Goal: Information Seeking & Learning: Check status

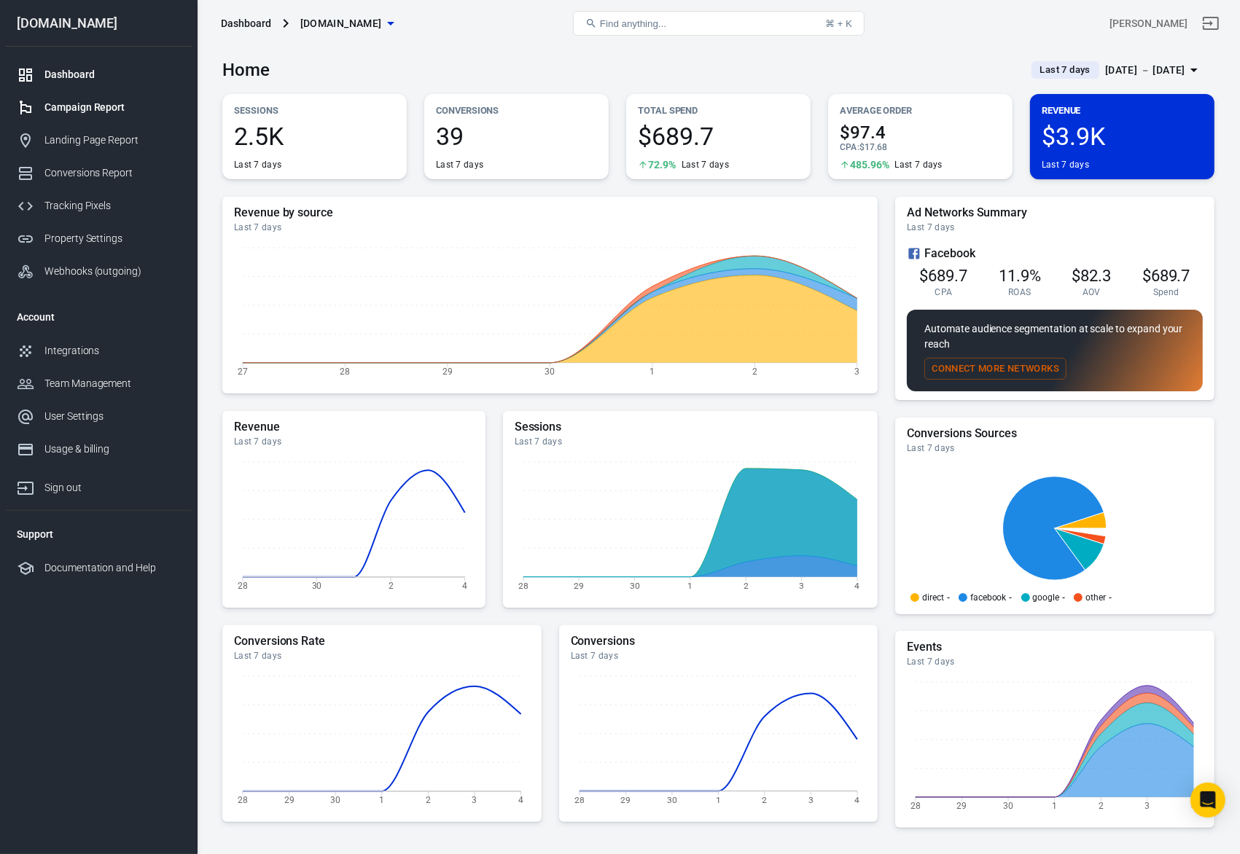
click at [85, 113] on div "Campaign Report" at bounding box center [112, 107] width 136 height 15
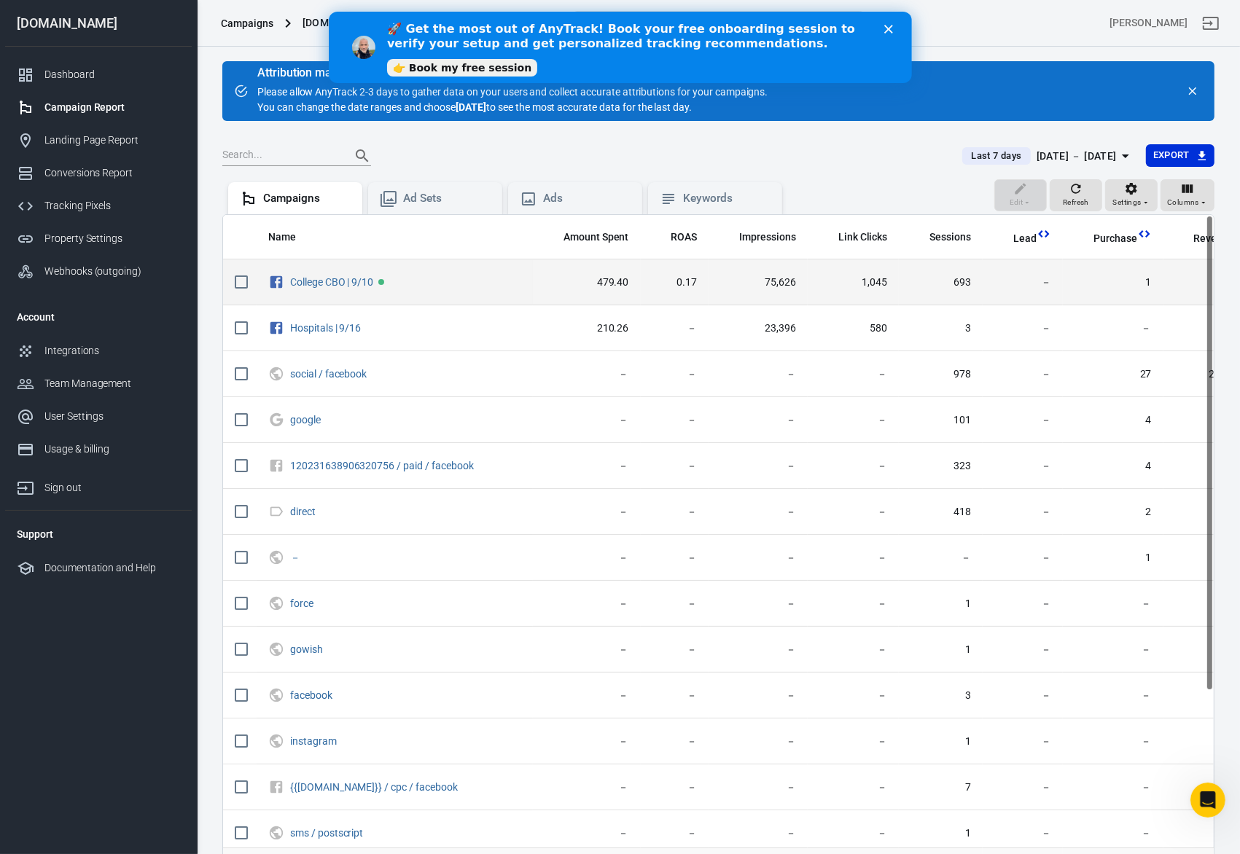
click at [530, 281] on td "College CBO | 9/10" at bounding box center [395, 283] width 276 height 46
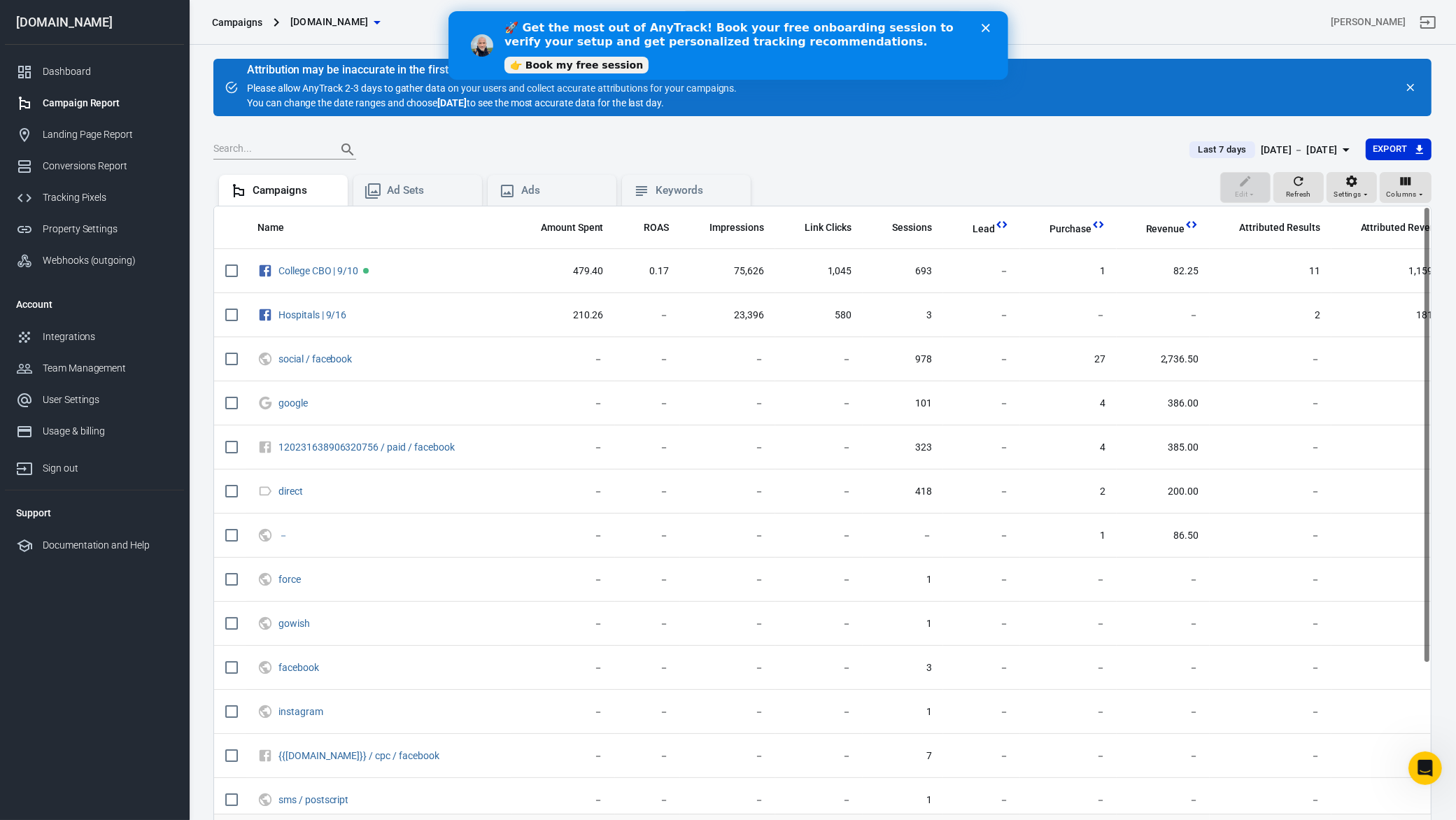
click at [1189, 151] on div "[DATE] － [DATE]" at bounding box center [1300, 150] width 77 height 17
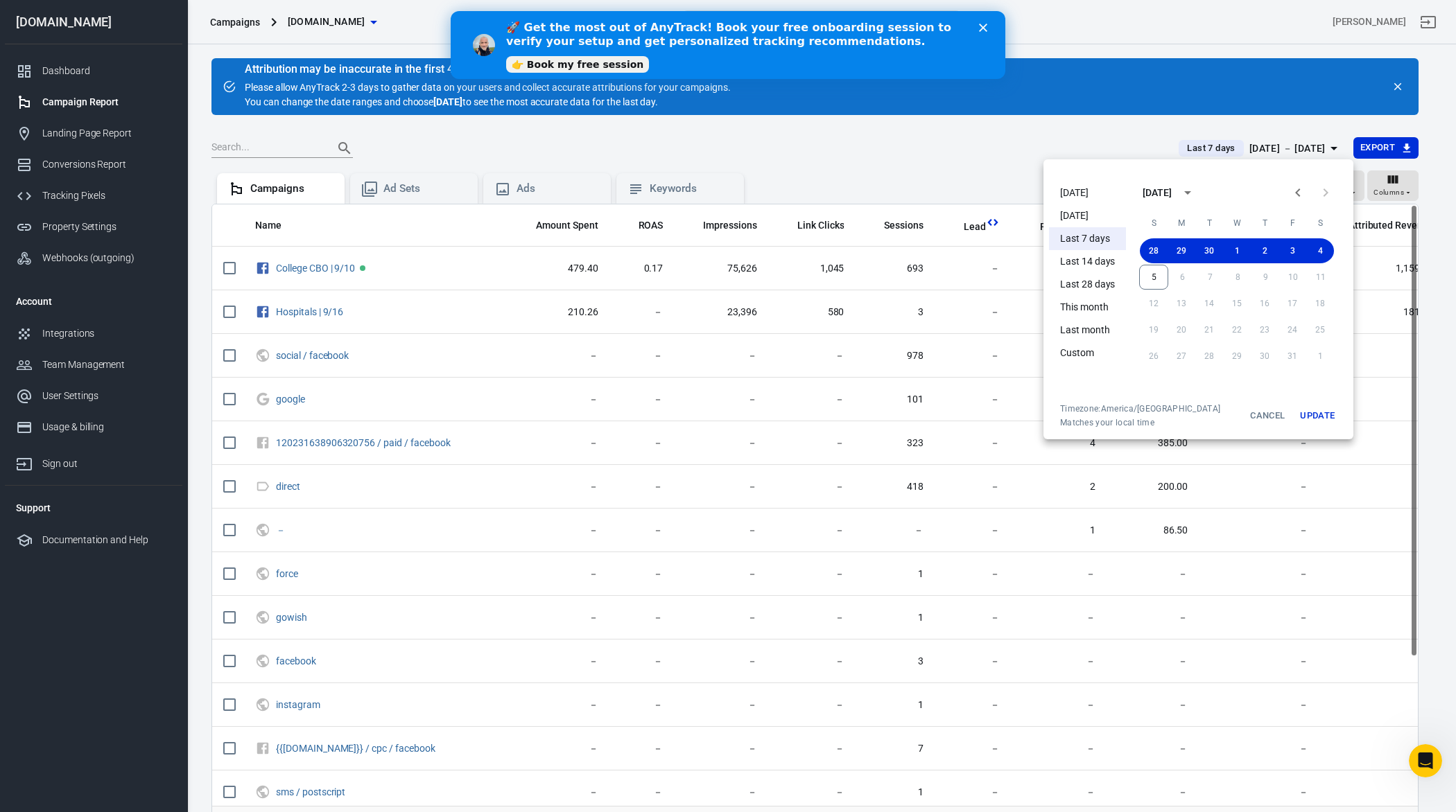
click at [1094, 191] on li "[DATE]" at bounding box center [1087, 193] width 77 height 23
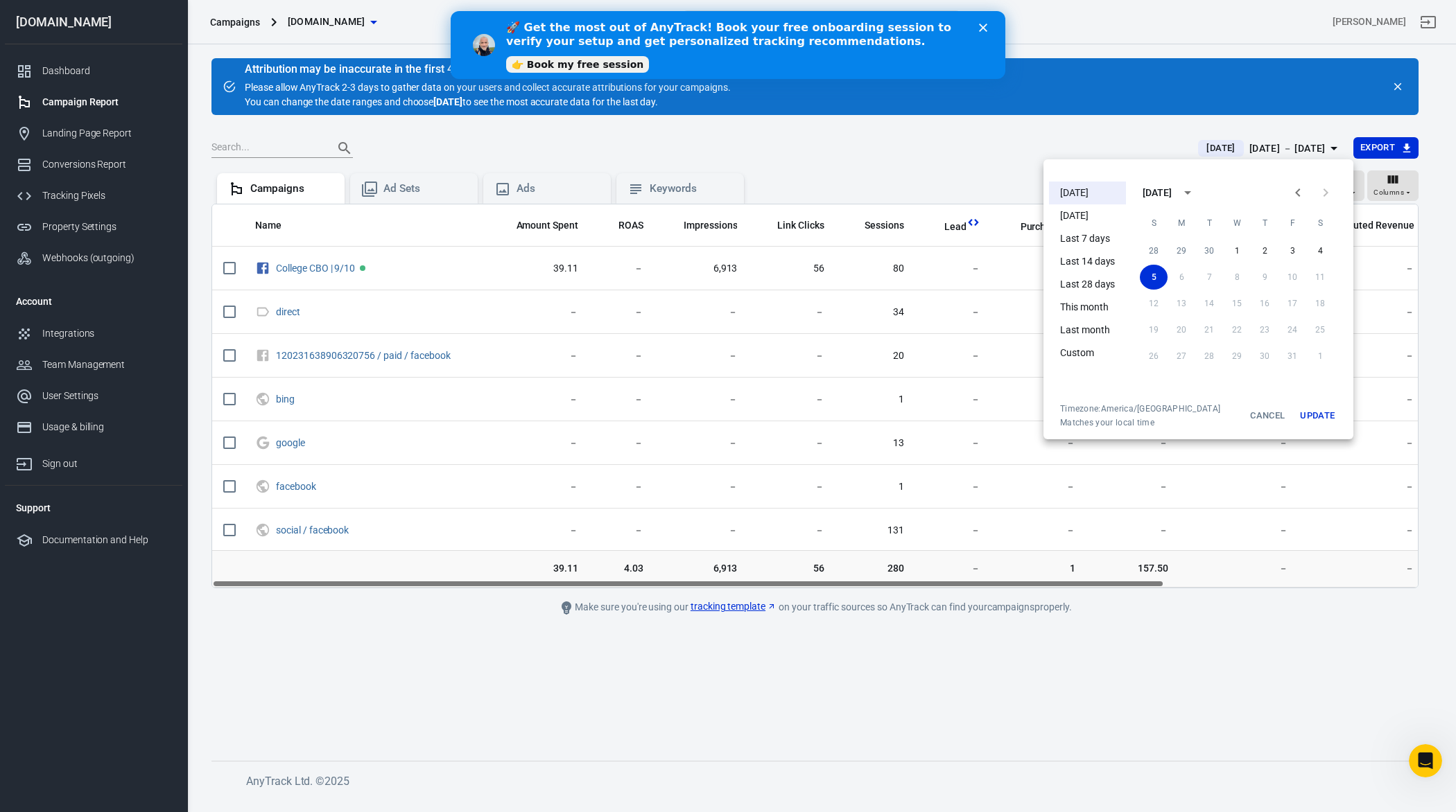
click at [1178, 415] on button "Update" at bounding box center [1317, 416] width 45 height 25
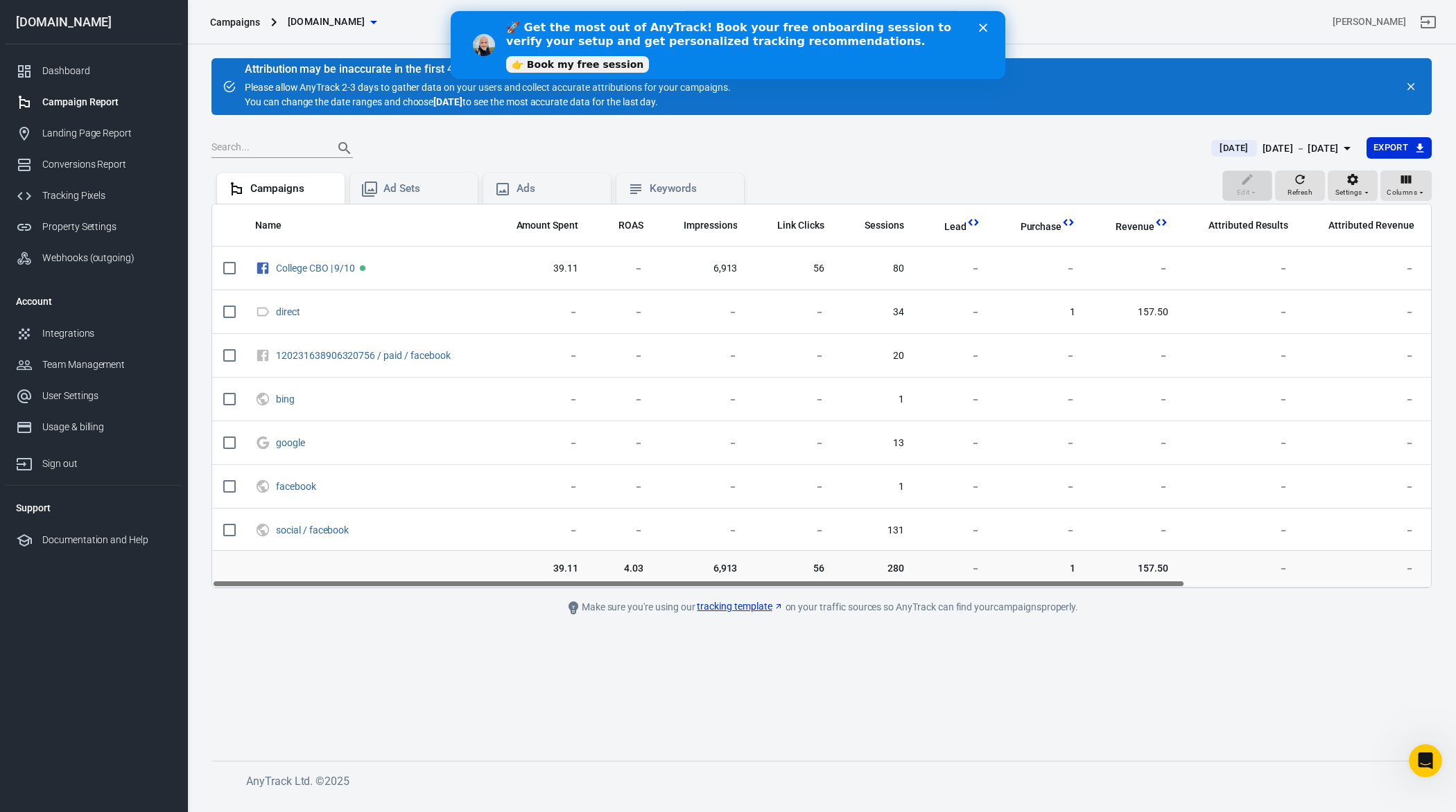
click at [1178, 145] on div "[DATE] － [DATE]" at bounding box center [1301, 148] width 76 height 17
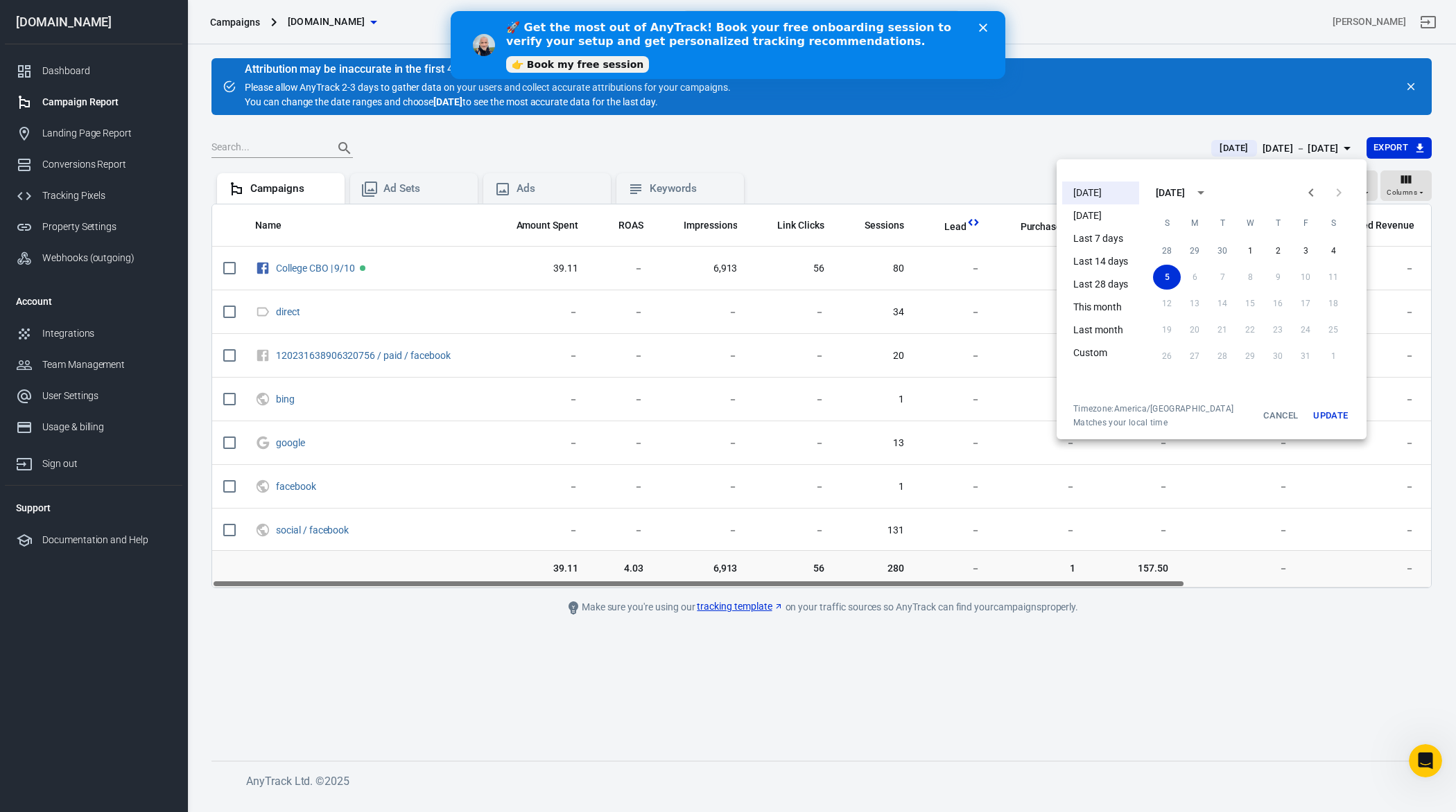
click at [1112, 211] on li "[DATE]" at bounding box center [1100, 216] width 77 height 23
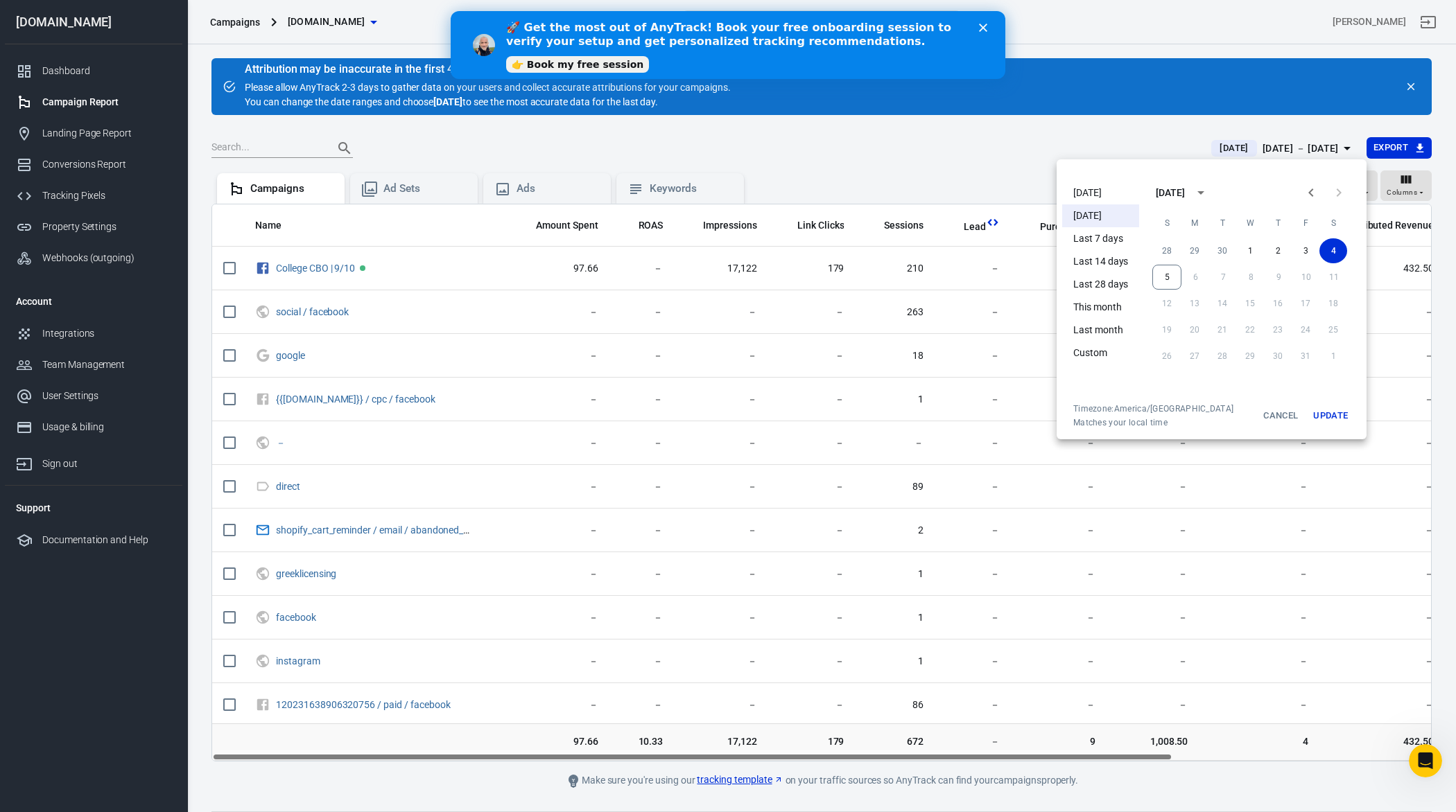
click at [1086, 536] on div at bounding box center [728, 406] width 1456 height 812
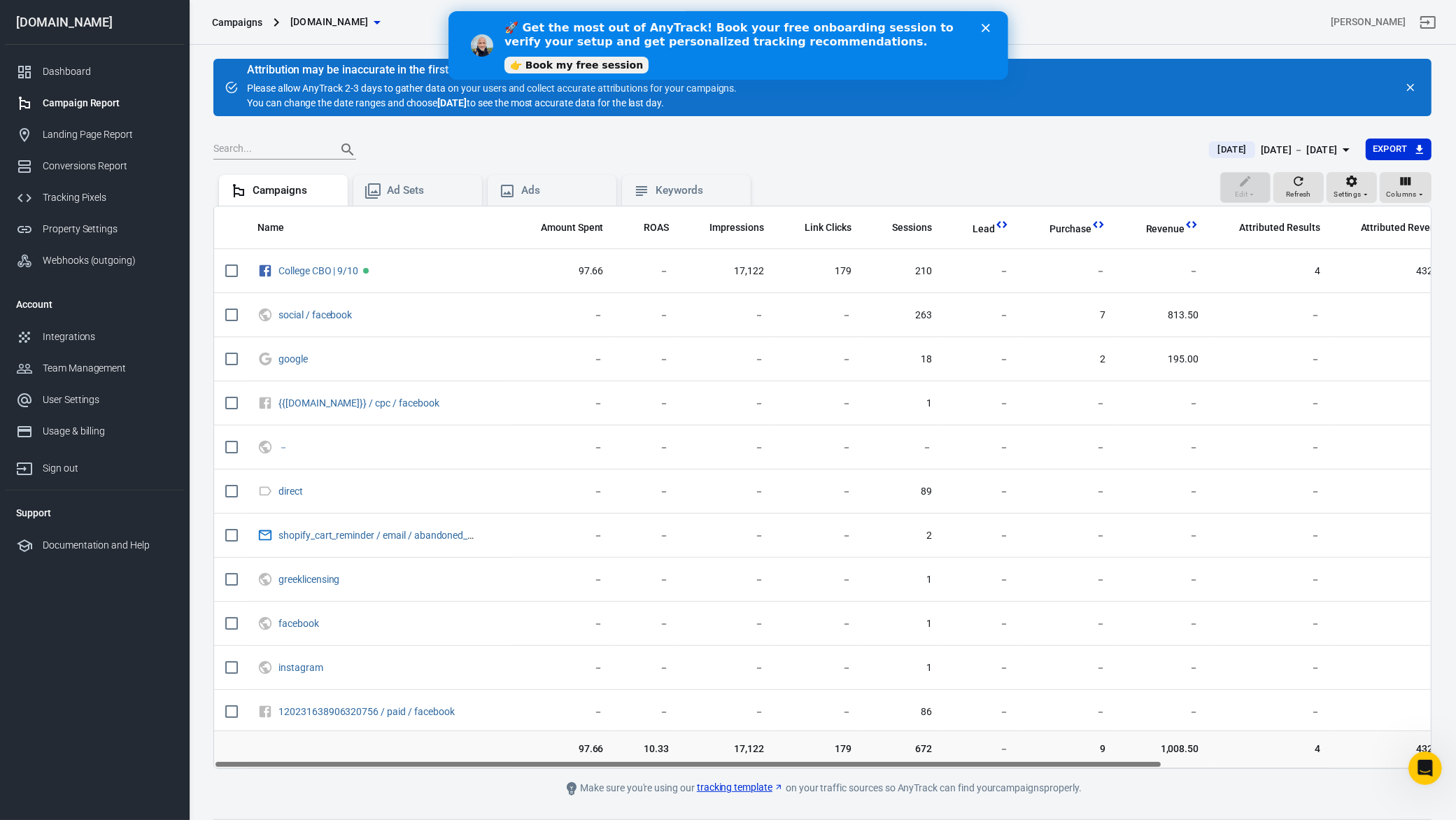
click at [287, 143] on input "text" at bounding box center [269, 150] width 112 height 18
